Goal: Find specific fact: Find specific fact

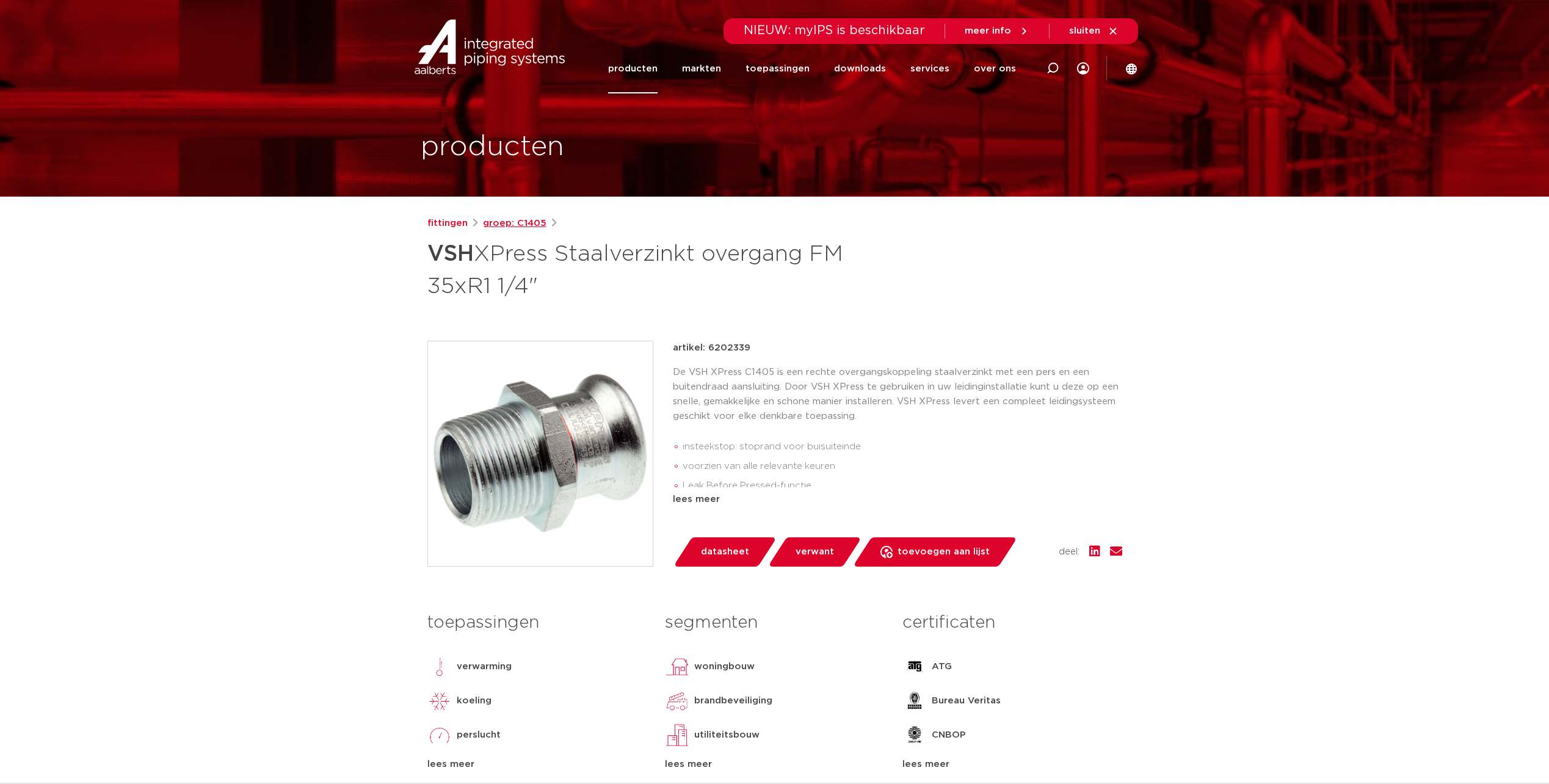
click at [538, 222] on link "groep: C1405" at bounding box center [515, 224] width 64 height 15
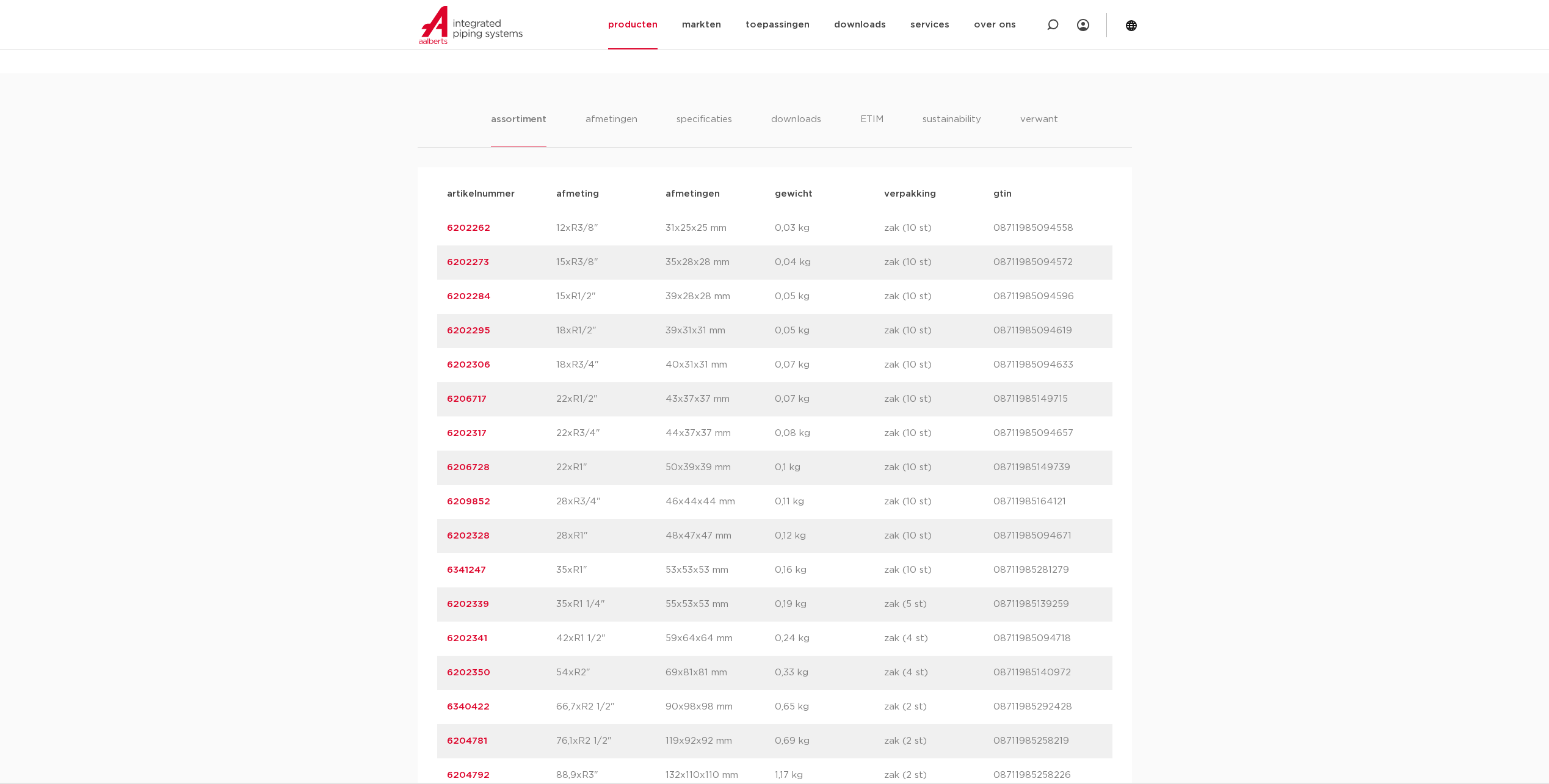
scroll to position [733, 0]
click at [466, 563] on link "6341247" at bounding box center [467, 565] width 39 height 9
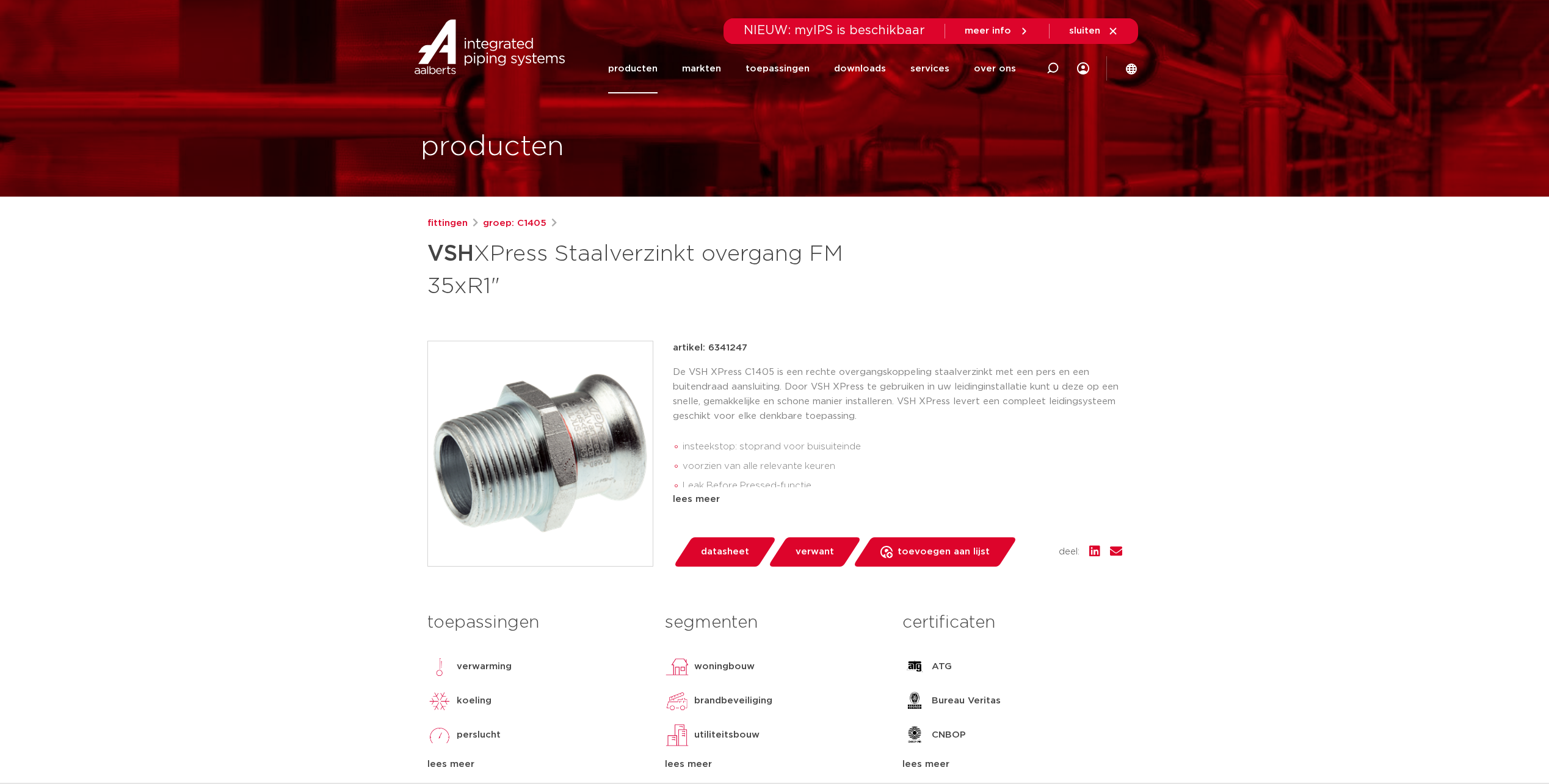
click at [734, 335] on div "fittingen groep: C1405 VSH XPress Staalverzinkt overgang FM 35xR1"" at bounding box center [774, 508] width 714 height 585
drag, startPoint x: 734, startPoint y: 335, endPoint x: 742, endPoint y: 349, distance: 16.1
copy p "6341247"
